Goal: Use online tool/utility: Utilize a website feature to perform a specific function

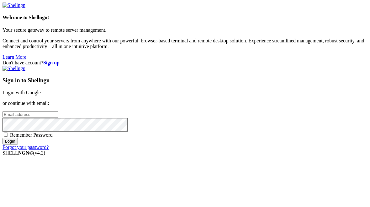
click at [41, 90] on link "Login with Google" at bounding box center [22, 92] width 38 height 5
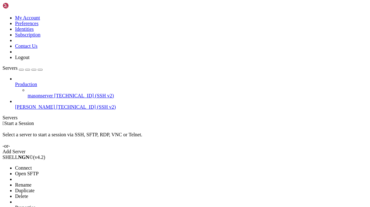
click at [32, 165] on span "Connect" at bounding box center [23, 167] width 17 height 5
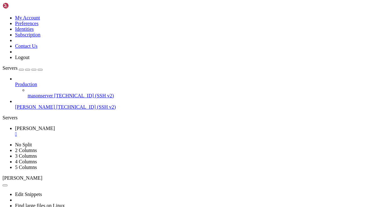
paste textarea "sudo apt update sudo apt install nodejs npm -y"
type textarea "sudo apt update sudo apt install nodejs npm -y"
click at [40, 70] on icon "button" at bounding box center [40, 70] width 0 height 0
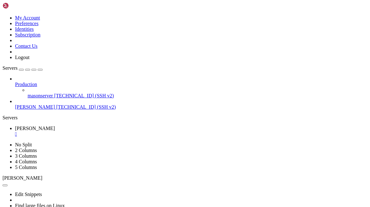
drag, startPoint x: 100, startPoint y: 409, endPoint x: 51, endPoint y: 401, distance: 49.3
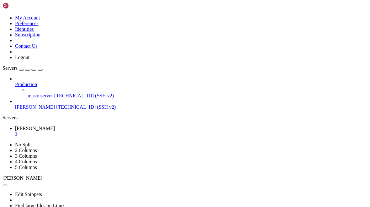
drag, startPoint x: 99, startPoint y: 388, endPoint x: 16, endPoint y: 374, distance: 83.6
copy div "@[PERSON_NAME]:~# npx create-react-app appstore You are running Node 12.22.9. C…"
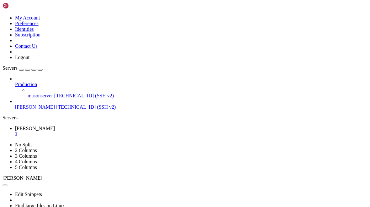
paste textarea "sudo apt remove nodejs npm -y"
type textarea "sudo apt remove nodejs npm -y"
